Goal: Browse casually: Explore the website without a specific task or goal

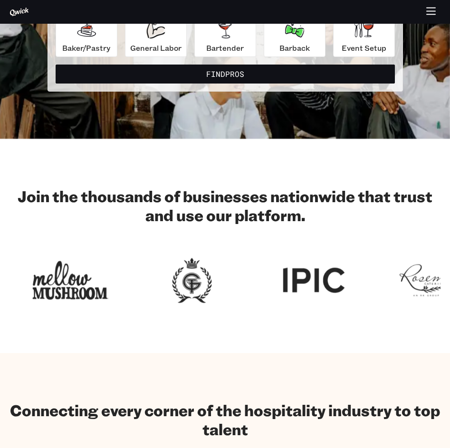
scroll to position [190, 0]
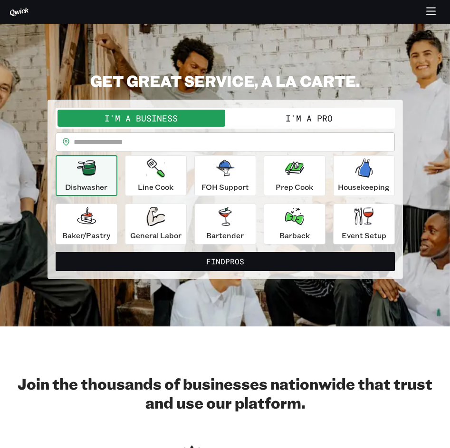
click at [445, 5] on div at bounding box center [225, 12] width 450 height 19
click at [436, 9] on button "button" at bounding box center [431, 12] width 19 height 19
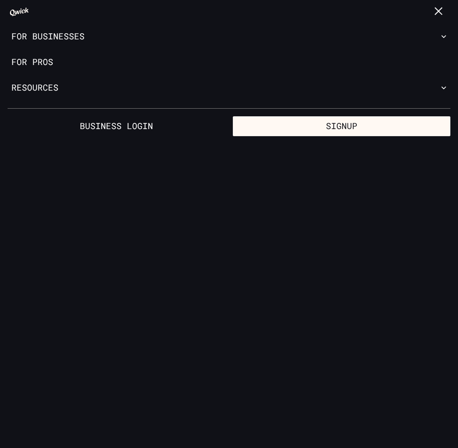
click at [435, 11] on icon "button" at bounding box center [439, 11] width 9 height 0
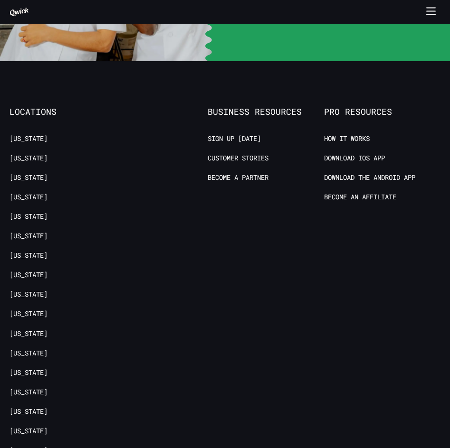
scroll to position [2177, 0]
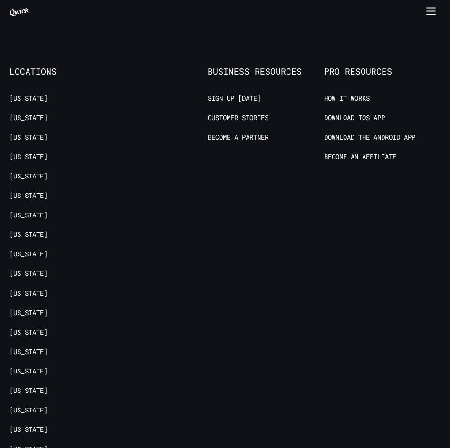
drag, startPoint x: 37, startPoint y: 392, endPoint x: 79, endPoint y: 392, distance: 41.8
drag, startPoint x: 39, startPoint y: 393, endPoint x: 96, endPoint y: 393, distance: 57.0
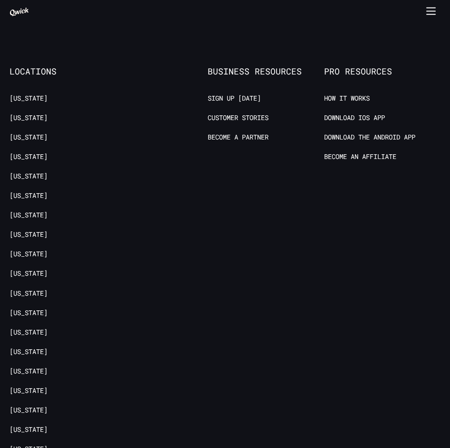
copy span "QWICK GP, LLC"
